Goal: Information Seeking & Learning: Learn about a topic

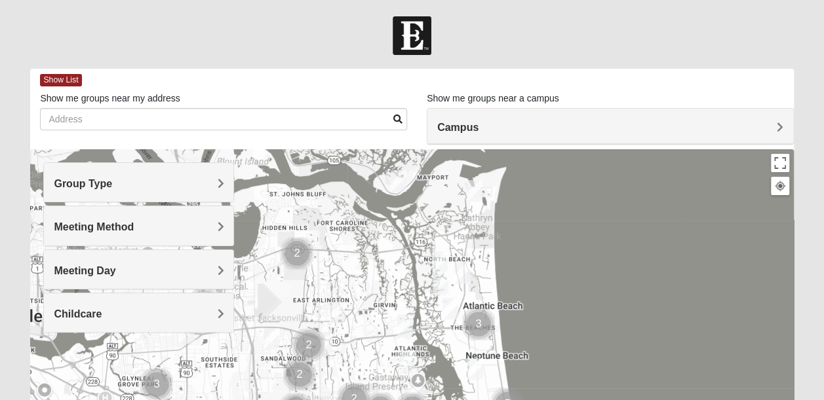
click at [774, 125] on h4 "Campus" at bounding box center [610, 127] width 346 height 12
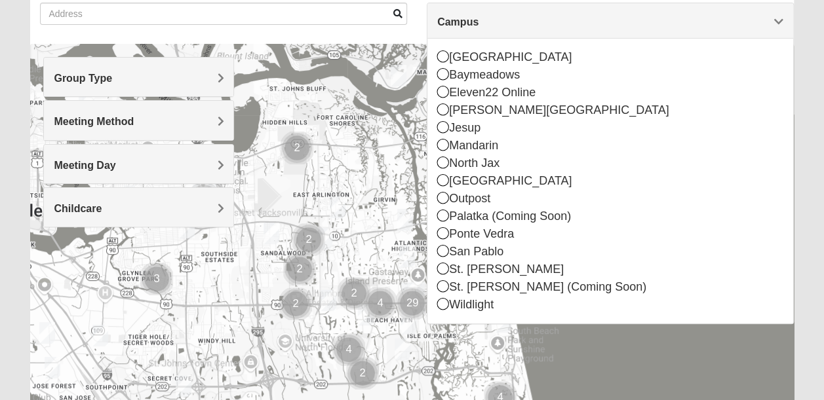
scroll to position [108, 0]
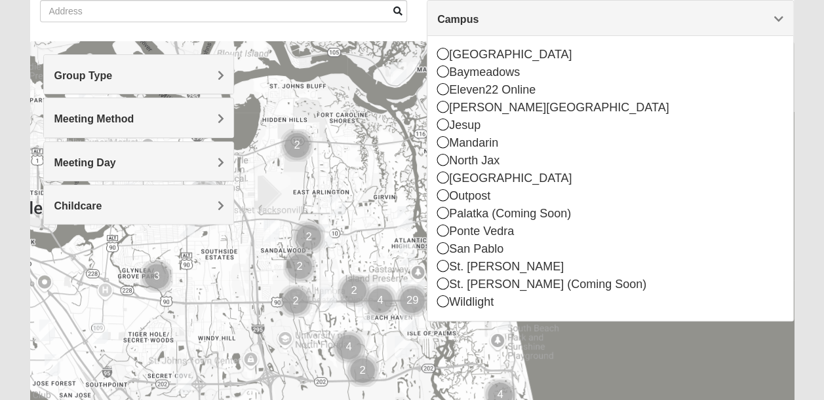
click at [442, 267] on icon at bounding box center [443, 266] width 12 height 12
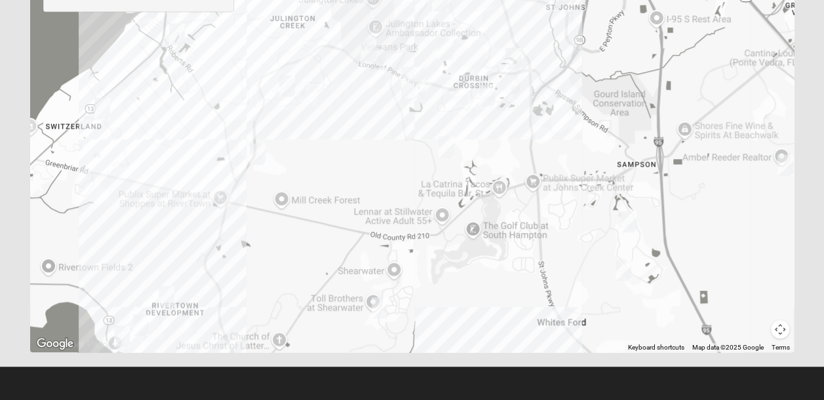
scroll to position [0, 0]
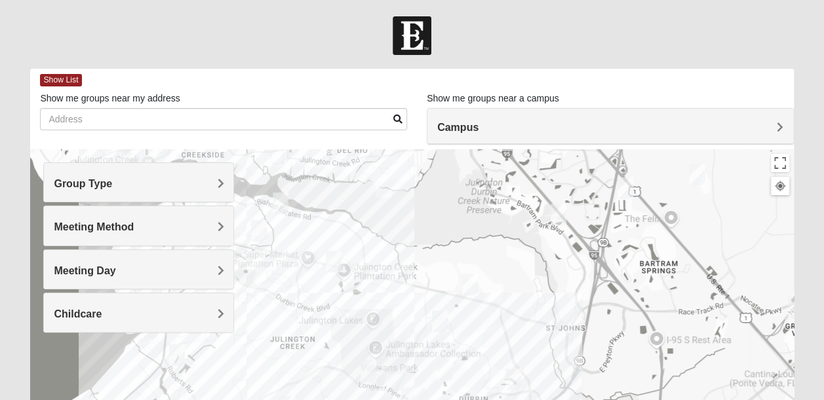
click at [62, 79] on span "Show List" at bounding box center [60, 80] width 41 height 12
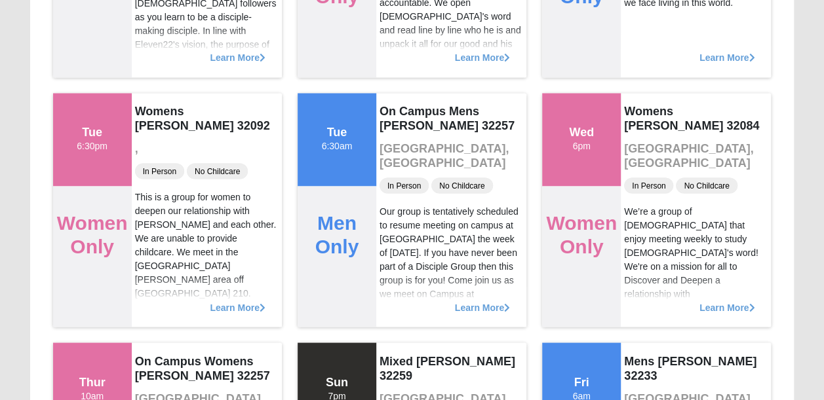
scroll to position [1075, 0]
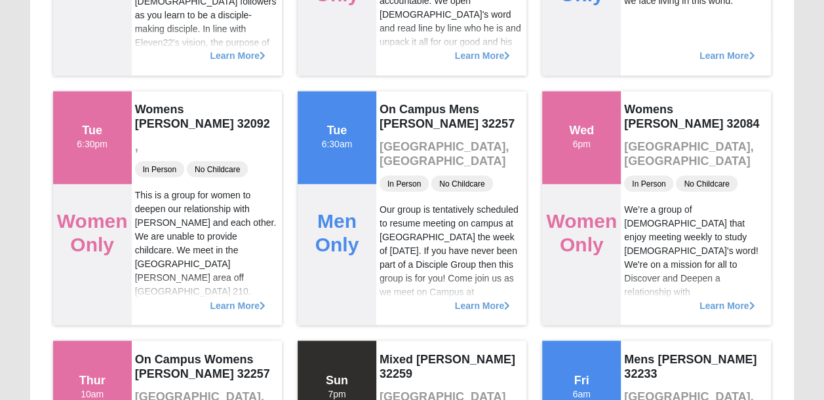
click at [227, 299] on span "Learn More" at bounding box center [237, 299] width 55 height 0
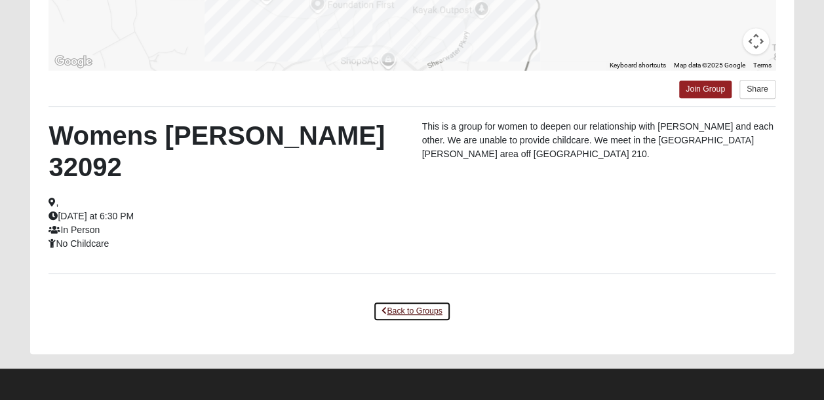
click at [397, 309] on link "Back to Groups" at bounding box center [411, 311] width 77 height 20
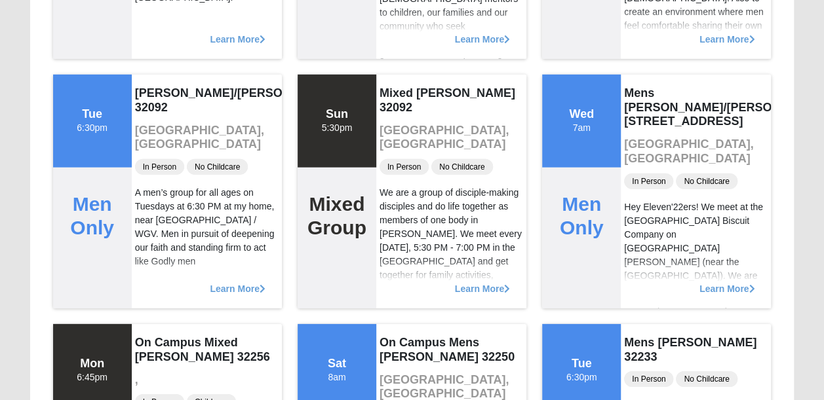
scroll to position [1856, 0]
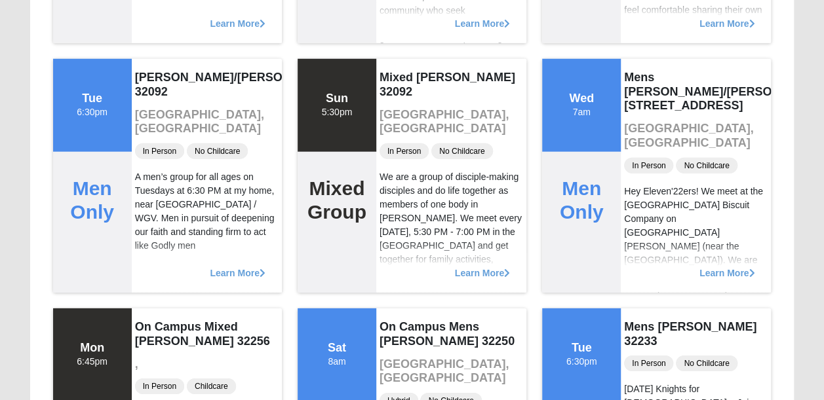
click at [476, 267] on span "Learn More" at bounding box center [482, 267] width 55 height 0
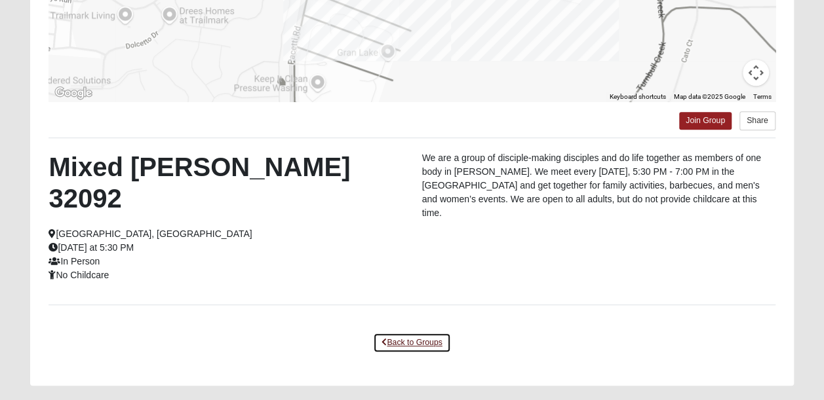
click at [402, 333] on link "Back to Groups" at bounding box center [411, 343] width 77 height 20
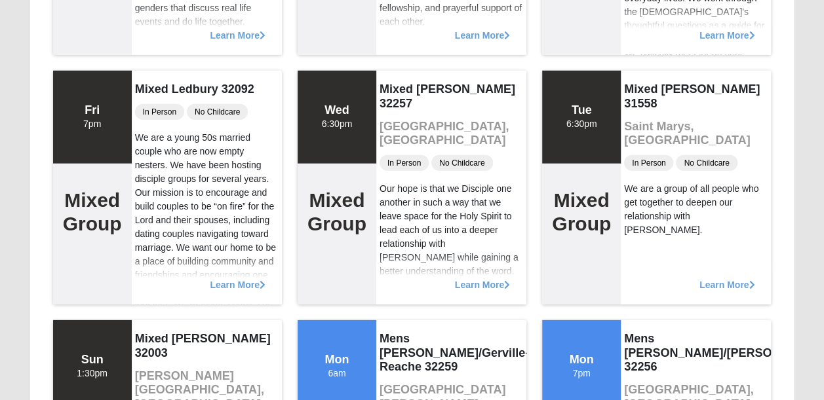
scroll to position [4368, 0]
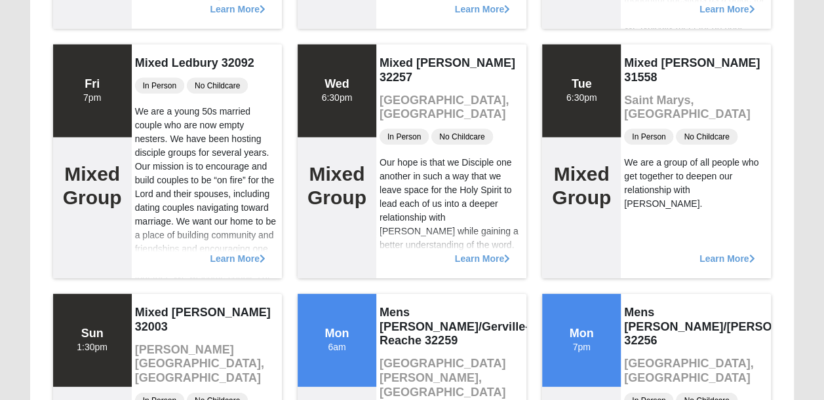
click at [229, 252] on span "Learn More" at bounding box center [237, 252] width 55 height 0
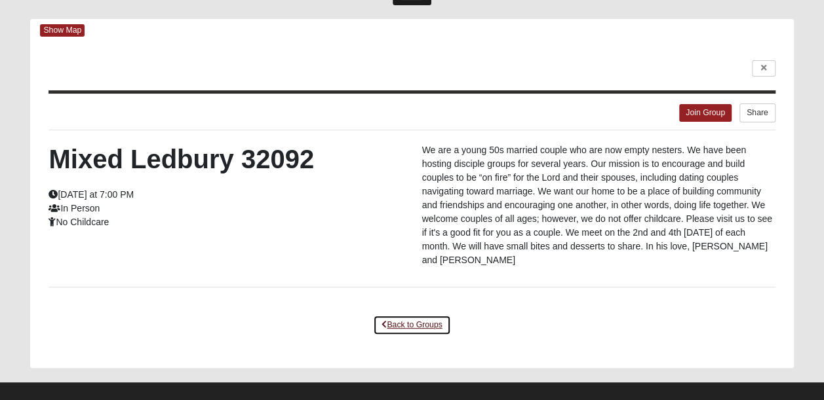
click at [397, 315] on link "Back to Groups" at bounding box center [411, 325] width 77 height 20
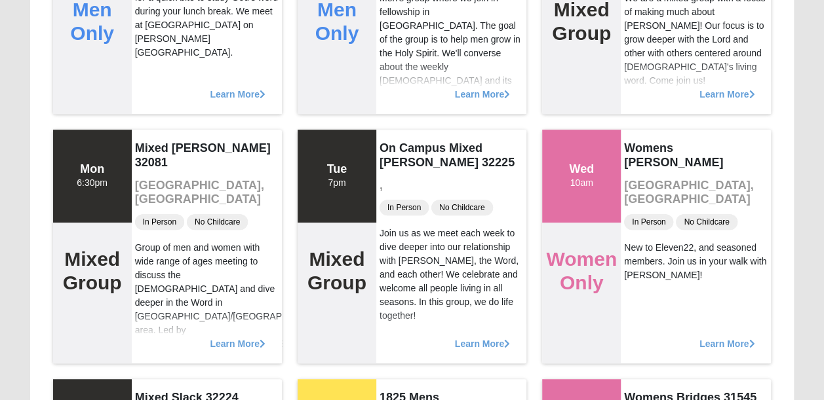
scroll to position [0, 0]
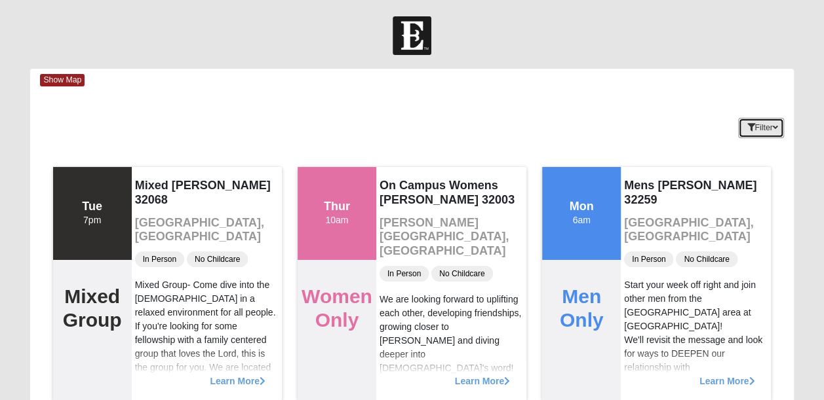
click at [762, 125] on button "Filter" at bounding box center [760, 128] width 45 height 20
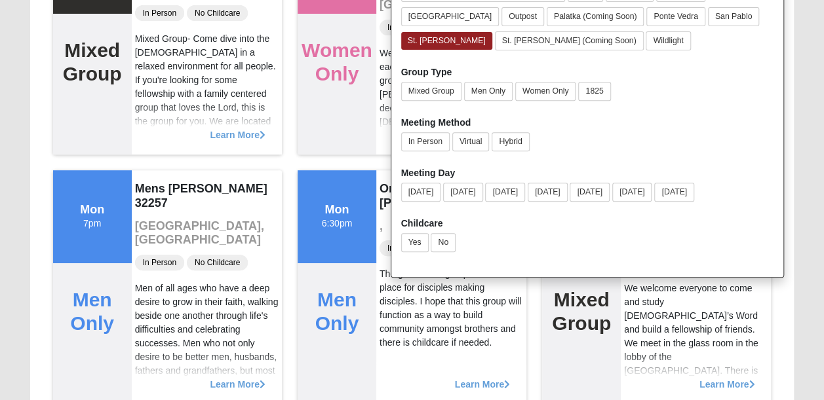
scroll to position [205, 0]
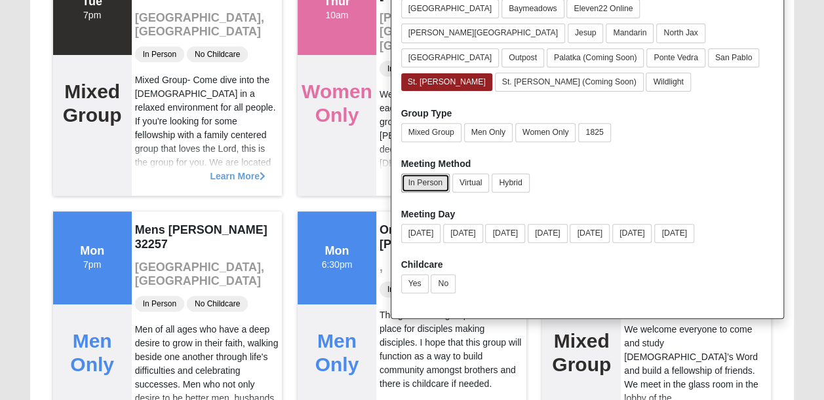
click at [427, 174] on button "In Person" at bounding box center [425, 183] width 49 height 19
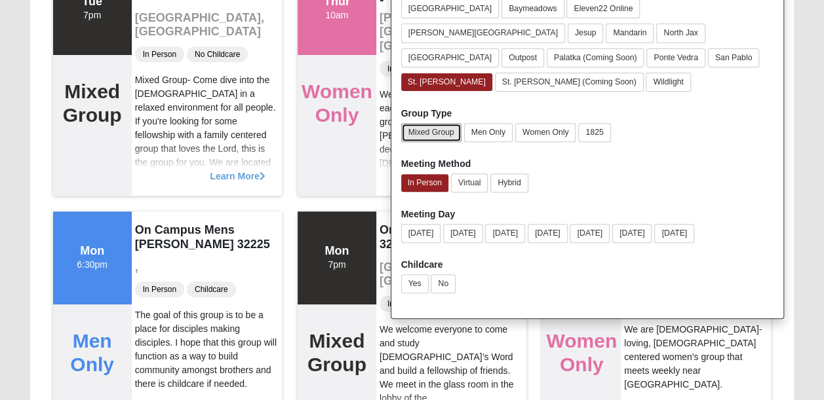
click at [437, 123] on button "Mixed Group" at bounding box center [431, 132] width 60 height 19
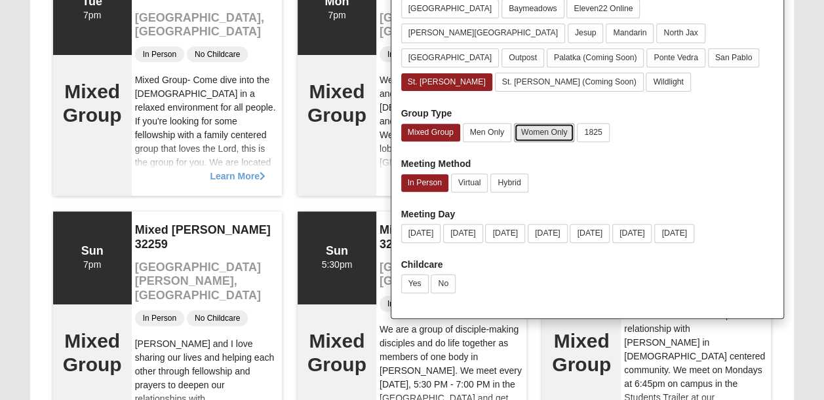
click at [535, 123] on button "Women Only" at bounding box center [544, 132] width 61 height 19
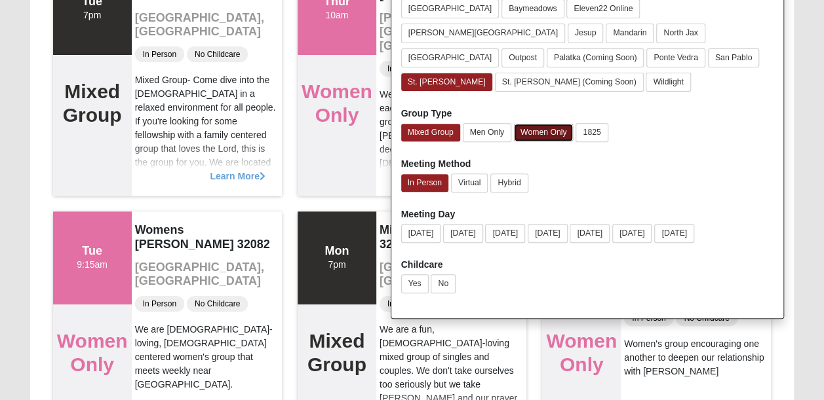
scroll to position [0, 0]
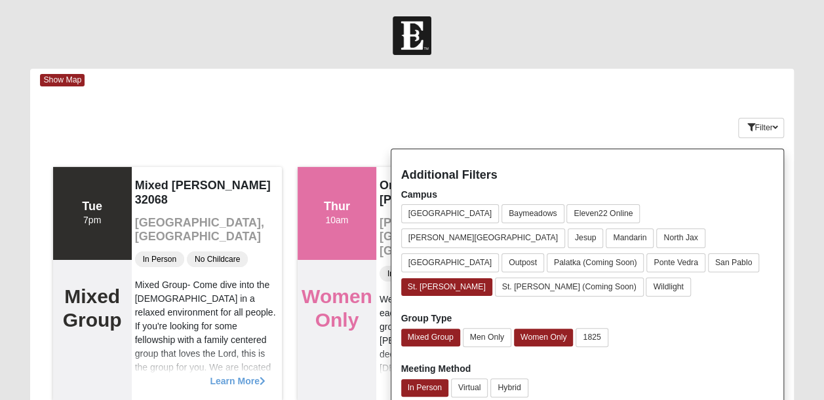
click at [645, 120] on div "Keywords Filter Additional Filters Campus [GEOGRAPHIC_DATA] [GEOGRAPHIC_DATA] E…" at bounding box center [411, 126] width 763 height 48
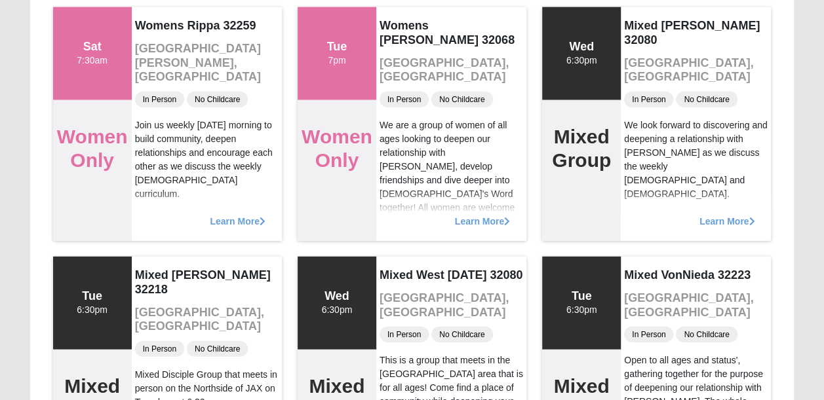
scroll to position [4195, 0]
